Goal: Task Accomplishment & Management: Manage account settings

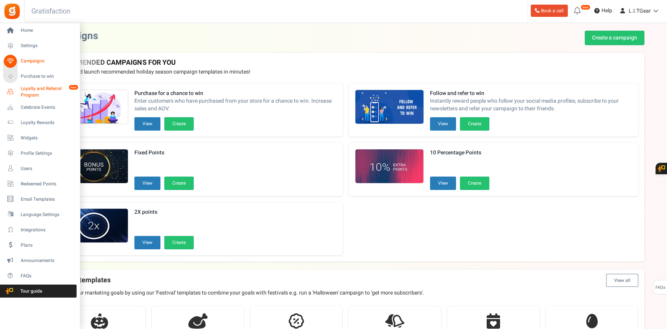
click at [32, 90] on span "Loyalty and Referral Program" at bounding box center [49, 91] width 56 height 13
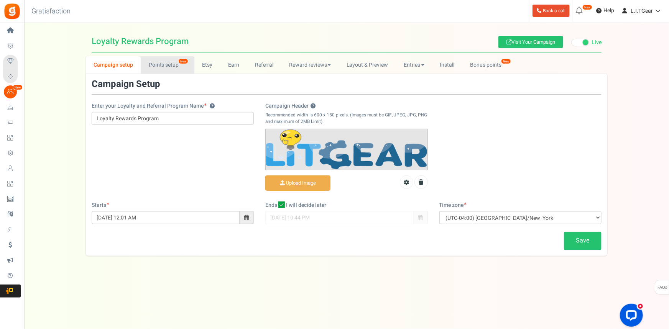
click at [171, 61] on link "Points setup New" at bounding box center [167, 64] width 53 height 17
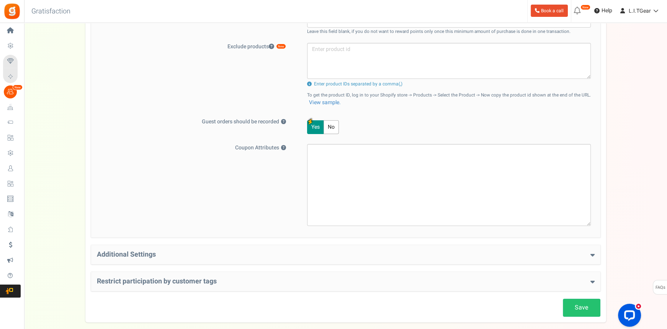
scroll to position [307, 0]
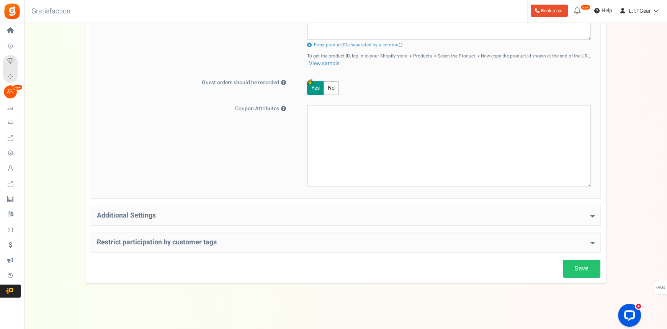
click at [325, 215] on h4 "Additional Settings" at bounding box center [346, 216] width 498 height 8
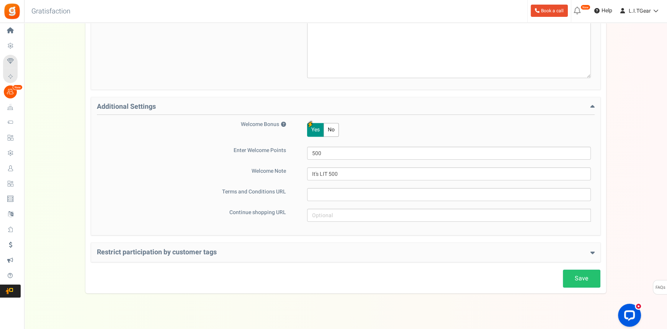
scroll to position [426, 0]
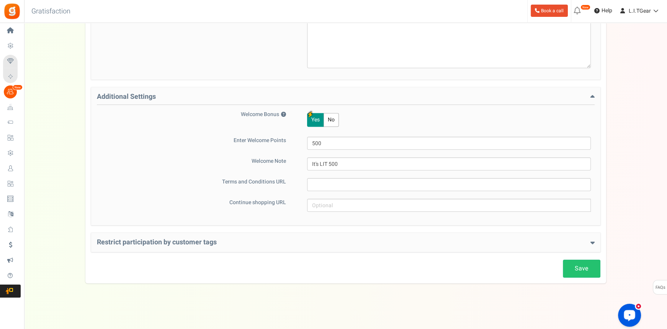
click at [356, 241] on h4 "Restrict participation by customer tags" at bounding box center [346, 243] width 498 height 8
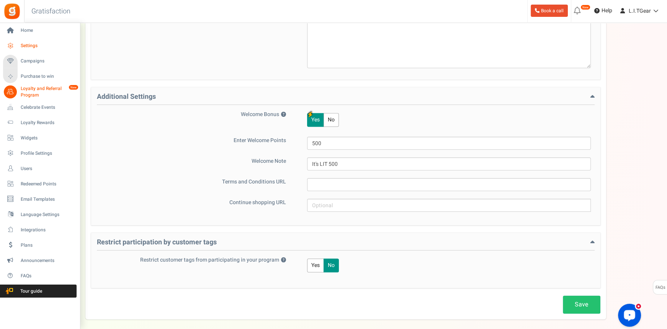
click at [20, 44] on link "Settings" at bounding box center [40, 45] width 74 height 13
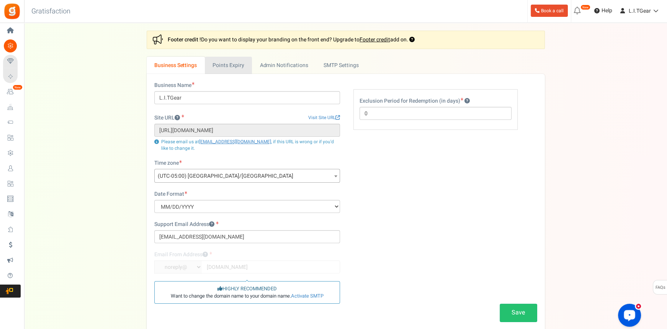
click at [235, 67] on link "Points Expiry" at bounding box center [228, 65] width 47 height 17
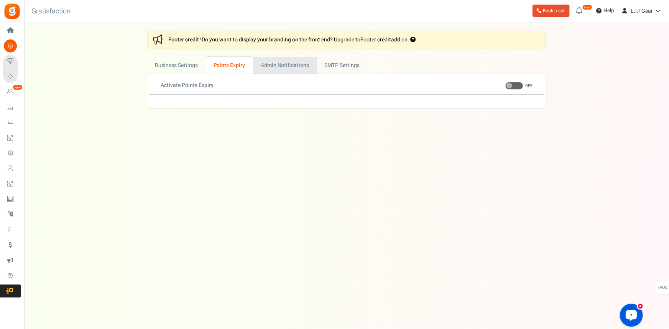
click at [291, 69] on link "Admin Notifications" at bounding box center [285, 65] width 64 height 17
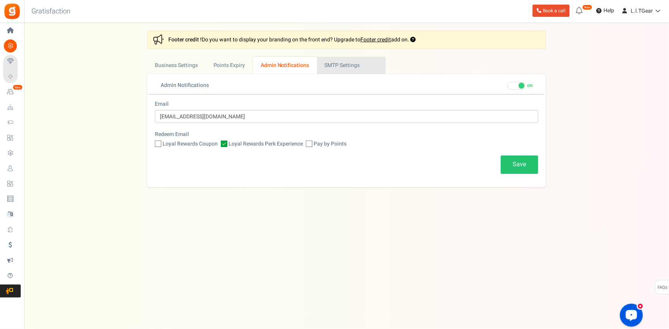
click at [367, 66] on link "Active SMTP Settings" at bounding box center [351, 65] width 69 height 17
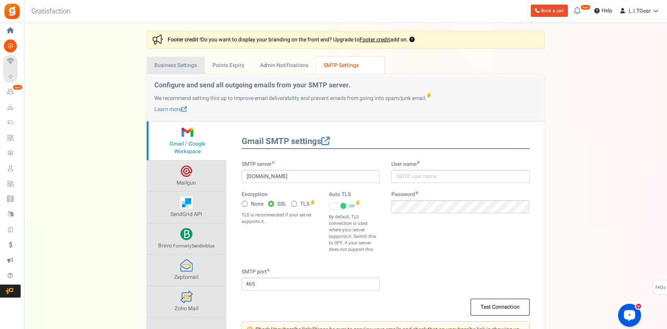
click at [191, 67] on link "Business Settings" at bounding box center [176, 65] width 58 height 17
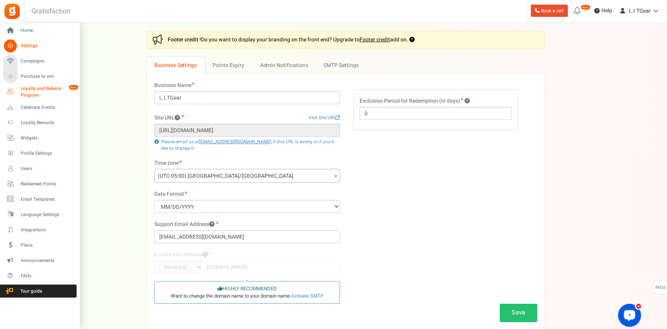
click at [35, 87] on span "Loyalty and Referral Program" at bounding box center [49, 91] width 56 height 13
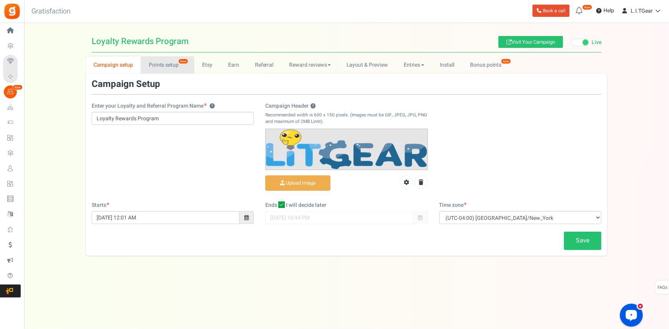
click at [180, 64] on span "New" at bounding box center [183, 61] width 10 height 5
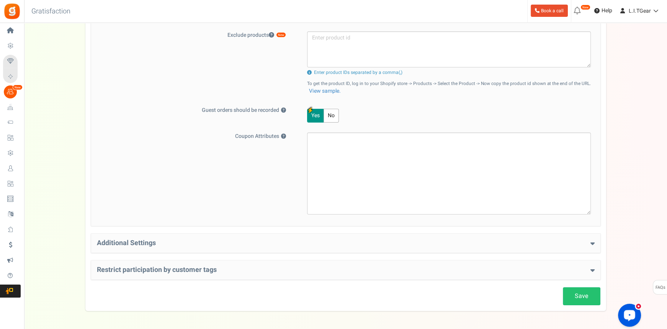
scroll to position [307, 0]
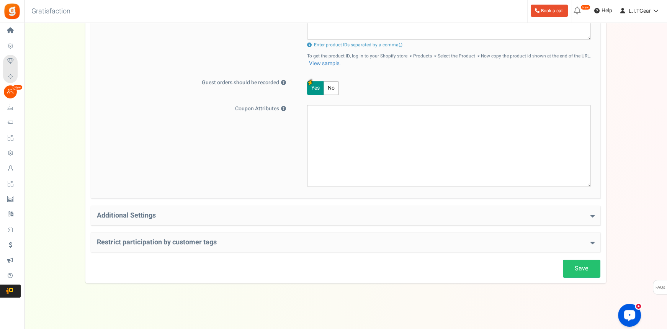
click at [454, 222] on div "Additional Settings Welcome Bonus ? Yes No Enter Welcome Points 500 Welcome Not…" at bounding box center [346, 215] width 510 height 19
click at [453, 216] on h4 "Additional Settings" at bounding box center [346, 216] width 498 height 8
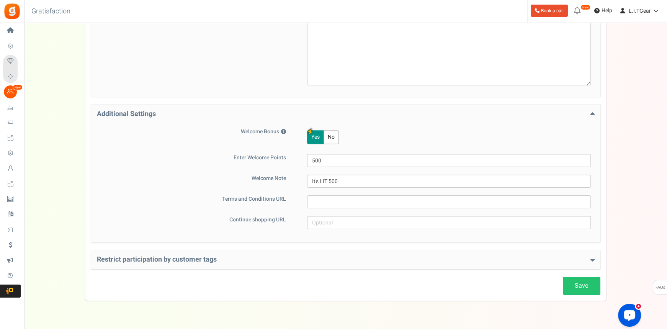
scroll to position [414, 0]
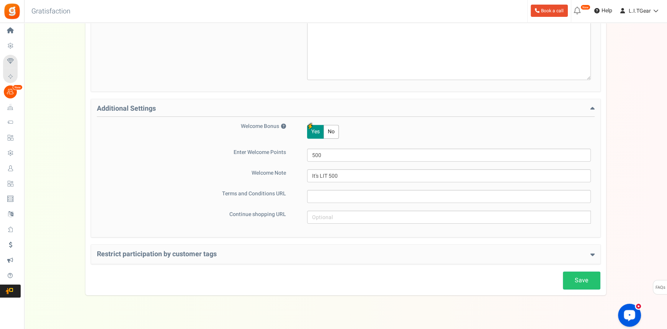
click at [276, 257] on h4 "Restrict participation by customer tags" at bounding box center [346, 255] width 498 height 8
